Goal: Task Accomplishment & Management: Manage account settings

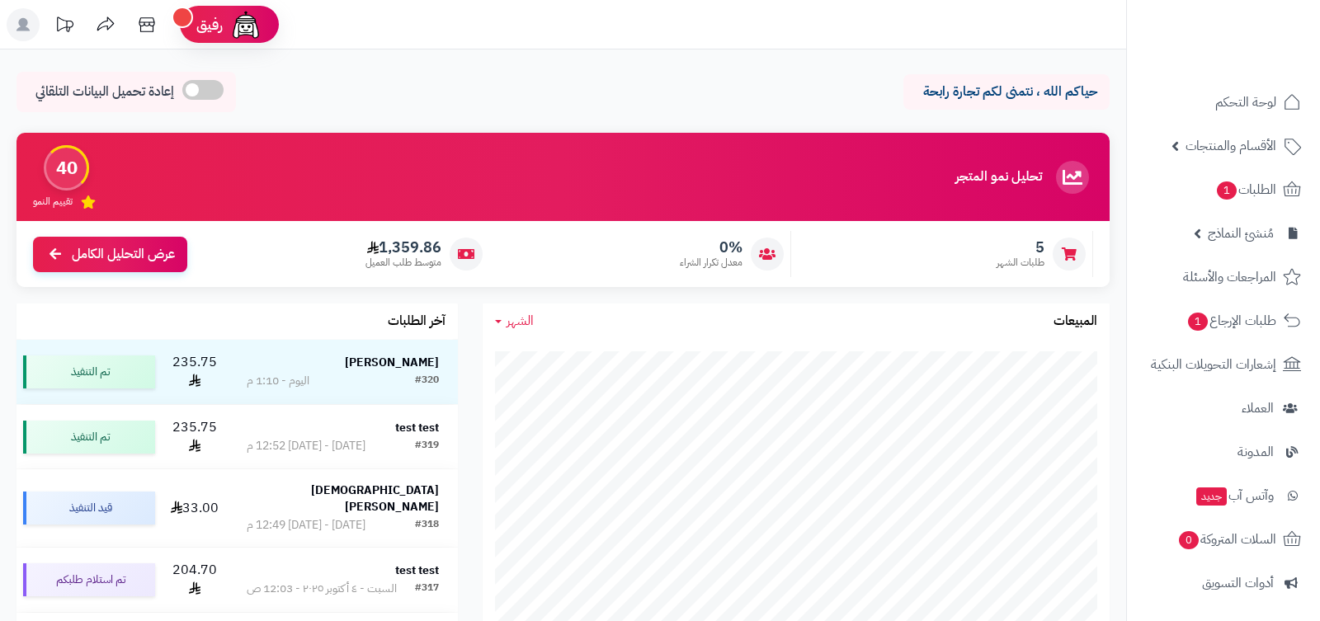
click at [1220, 560] on ul "لوحة التحكم الأقسام والمنتجات المنتجات الأقسام الماركات مواصفات المنتجات مواصفا…" at bounding box center [1223, 452] width 193 height 739
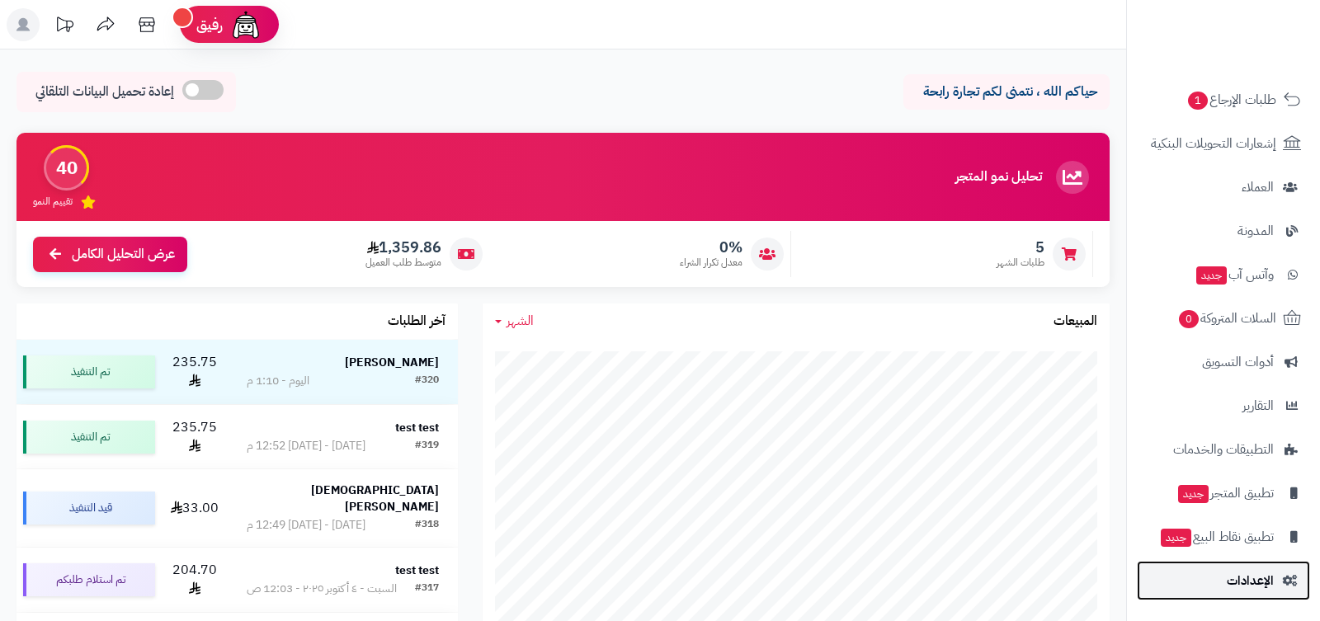
click at [1228, 572] on link "الإعدادات" at bounding box center [1223, 581] width 173 height 40
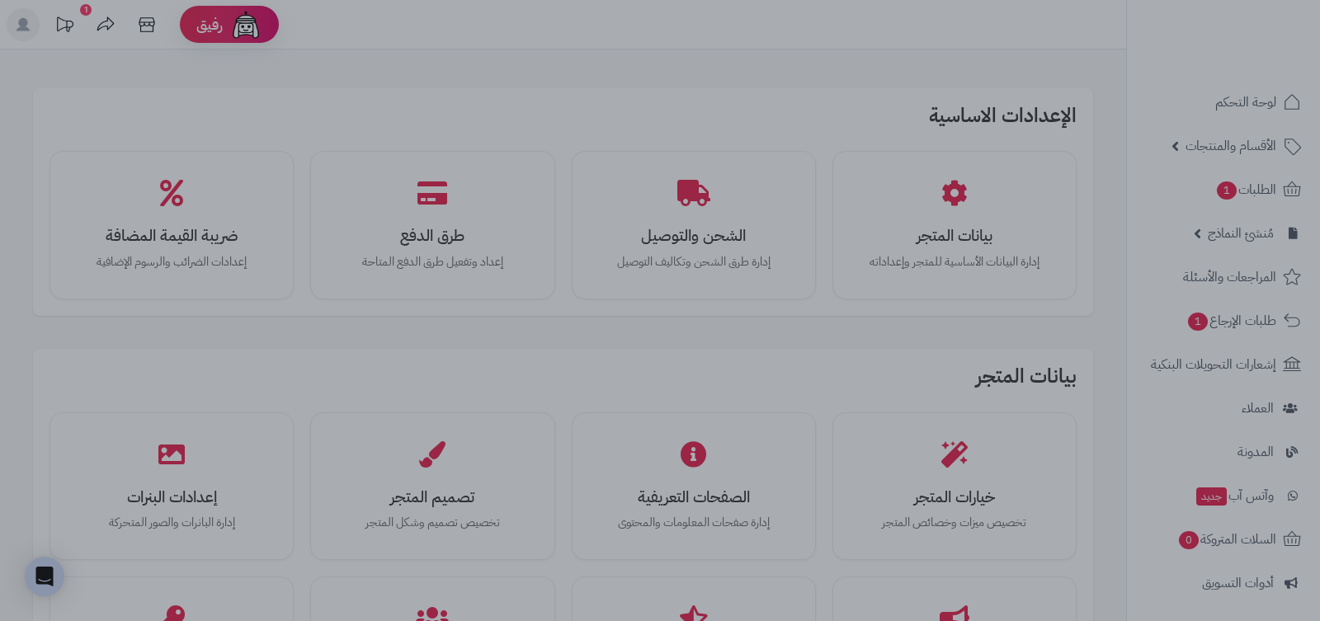
click at [989, 322] on div at bounding box center [660, 310] width 1320 height 621
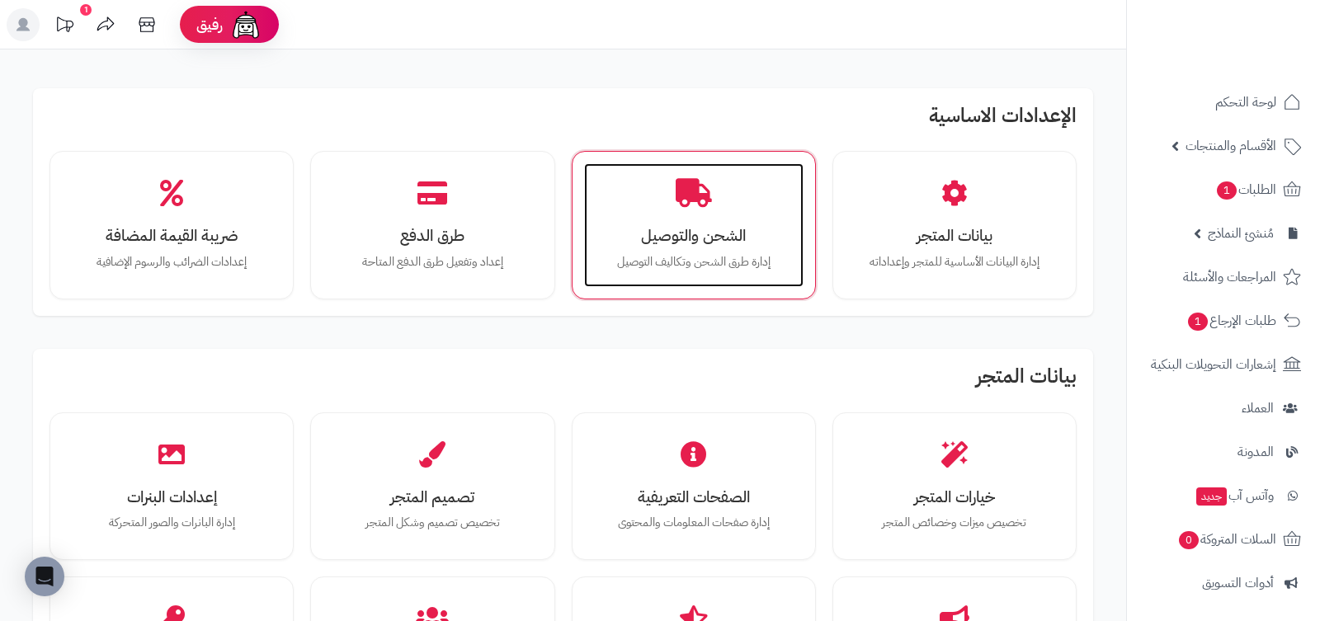
click at [644, 180] on div "الشحن والتوصيل إدارة طرق الشحن وتكاليف التوصيل" at bounding box center [694, 225] width 220 height 124
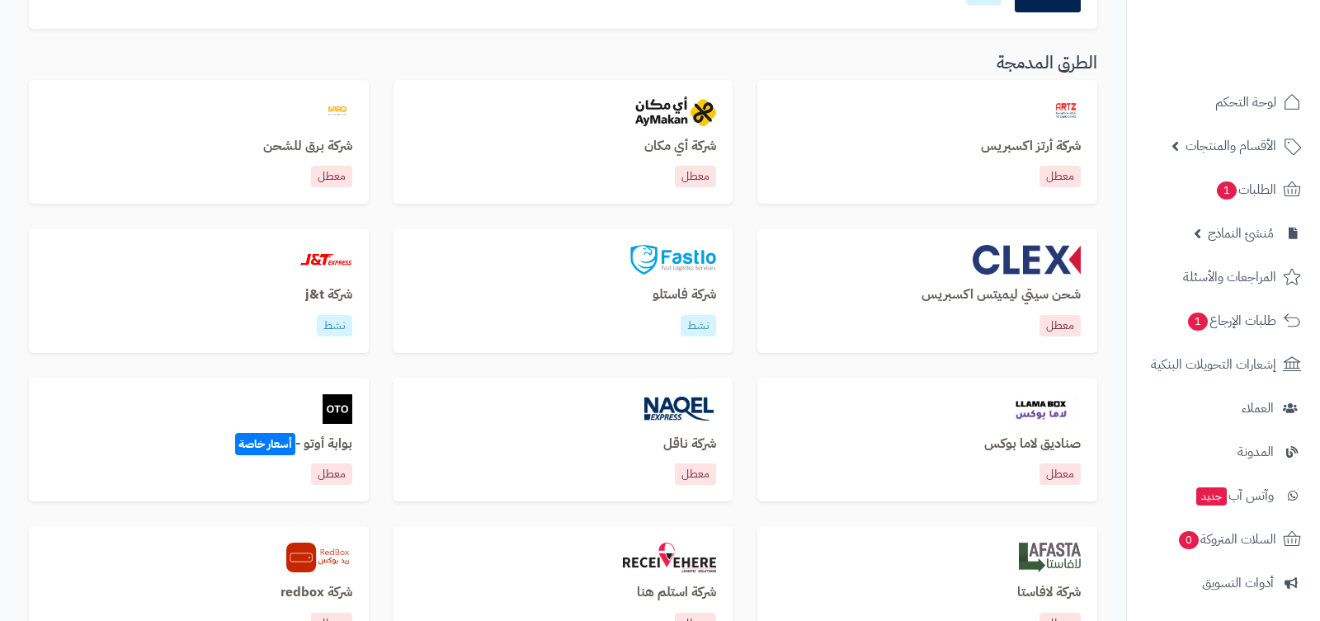
scroll to position [559, 0]
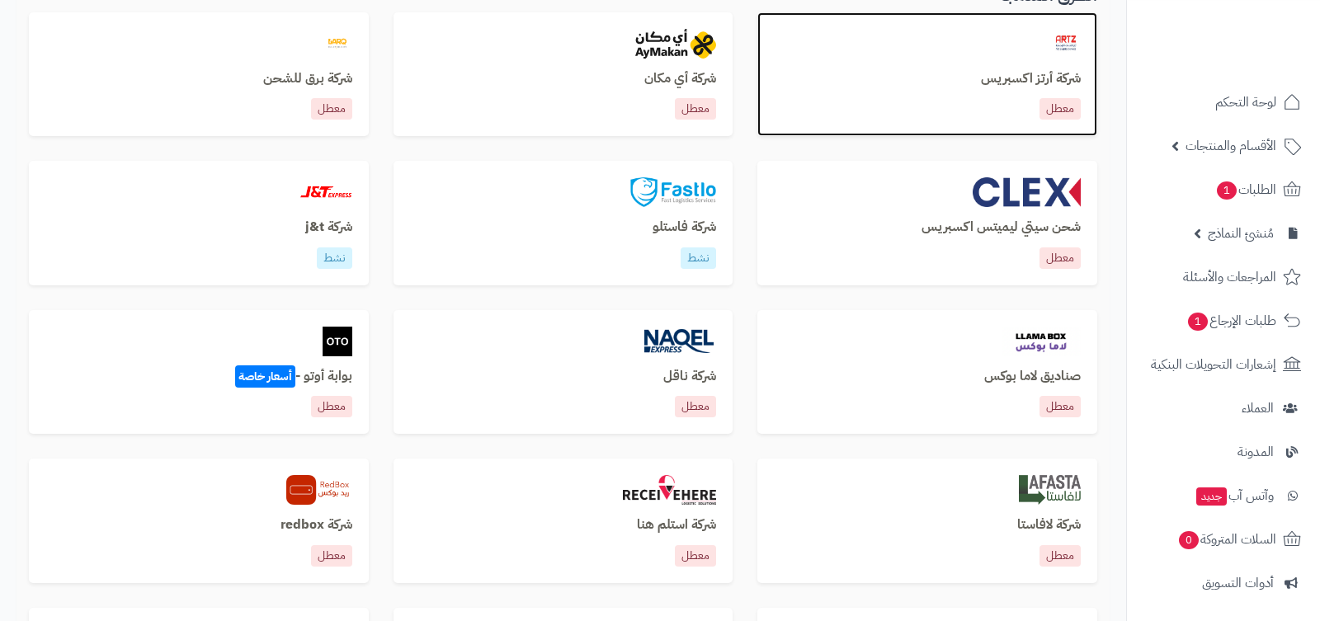
click at [962, 42] on div at bounding box center [927, 44] width 307 height 30
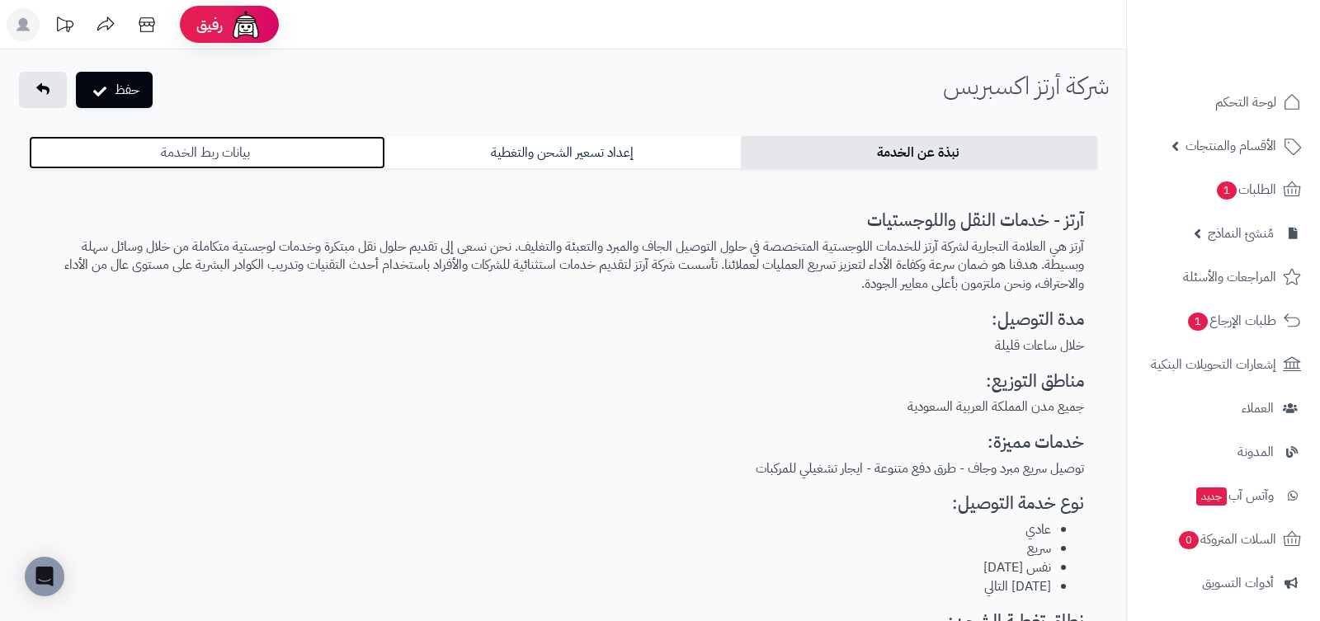
click at [179, 144] on link "بيانات ربط الخدمة" at bounding box center [207, 152] width 356 height 33
